Goal: Task Accomplishment & Management: Manage account settings

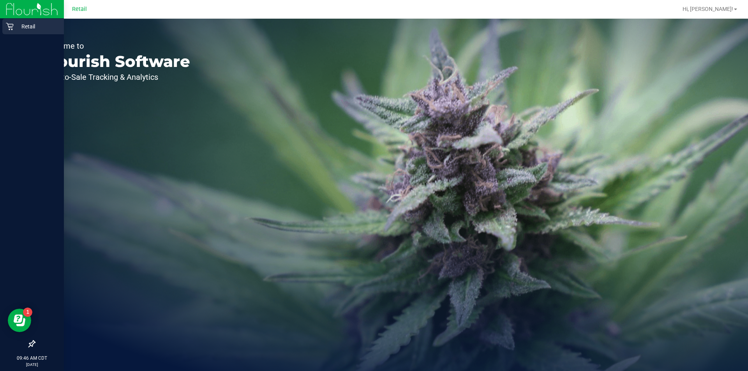
click at [14, 32] on div "Retail" at bounding box center [33, 27] width 62 height 16
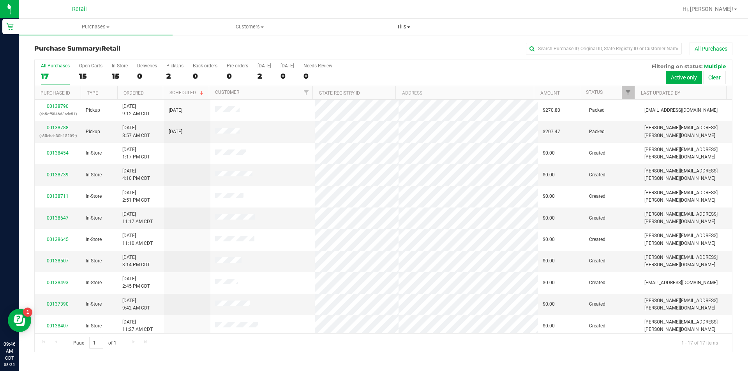
click at [412, 30] on span "Tills" at bounding box center [403, 26] width 153 height 7
click at [359, 47] on span "Manage tills" at bounding box center [353, 47] width 53 height 7
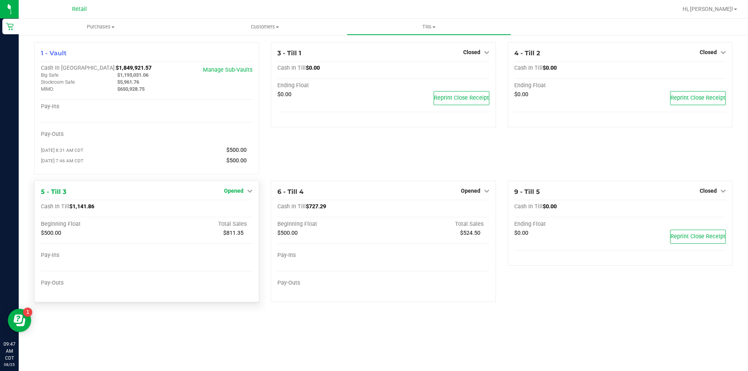
click at [251, 194] on icon at bounding box center [249, 190] width 5 height 5
click at [236, 208] on link "Close Till" at bounding box center [234, 207] width 21 height 6
